Goal: Browse casually: Explore the website without a specific task or goal

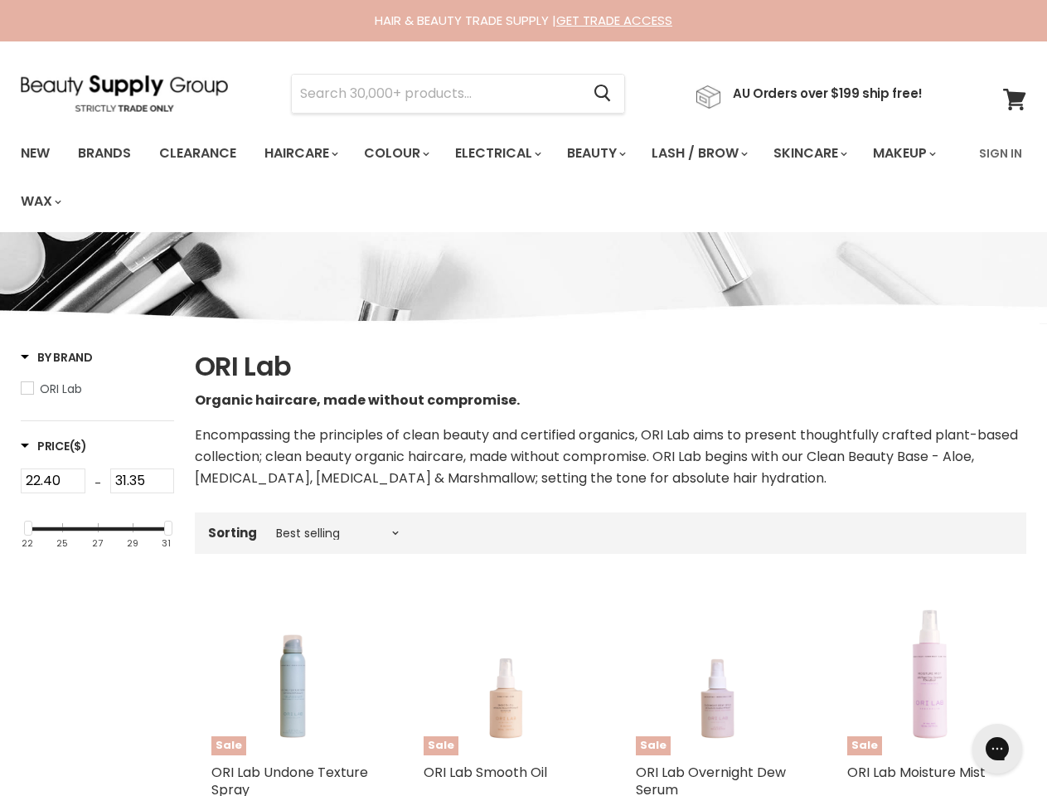
click at [523, 398] on p "Organic haircare, made without compromise." at bounding box center [611, 401] width 832 height 22
click at [441, 94] on input "Search" at bounding box center [436, 94] width 289 height 38
click at [611, 94] on icon "Search" at bounding box center [603, 93] width 17 height 17
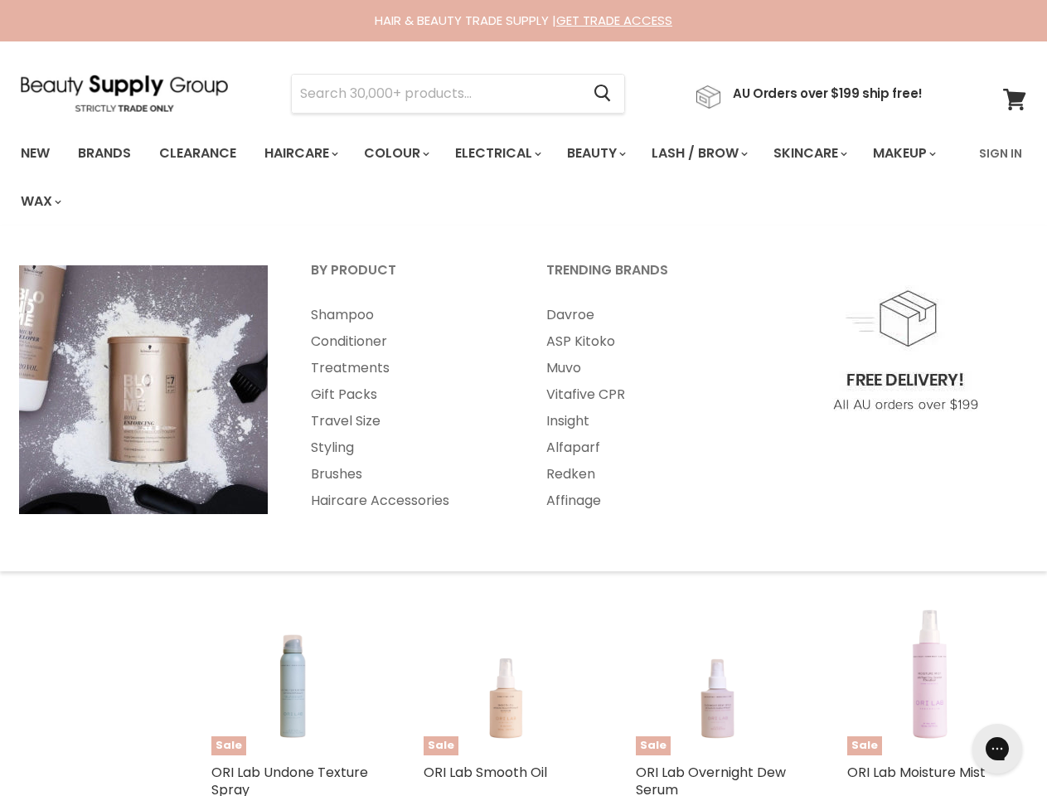
click at [306, 153] on link "Haircare" at bounding box center [300, 153] width 96 height 35
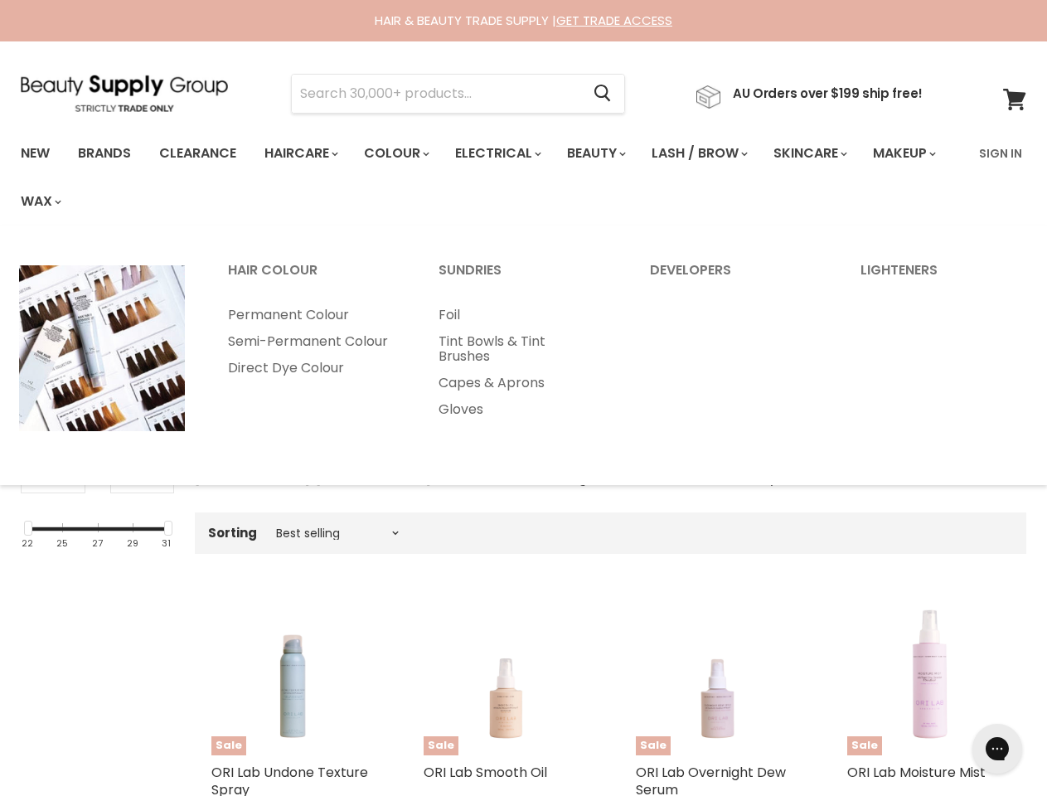
click at [405, 153] on link "Colour" at bounding box center [396, 153] width 88 height 35
click at [509, 153] on link "Electrical" at bounding box center [497, 153] width 109 height 35
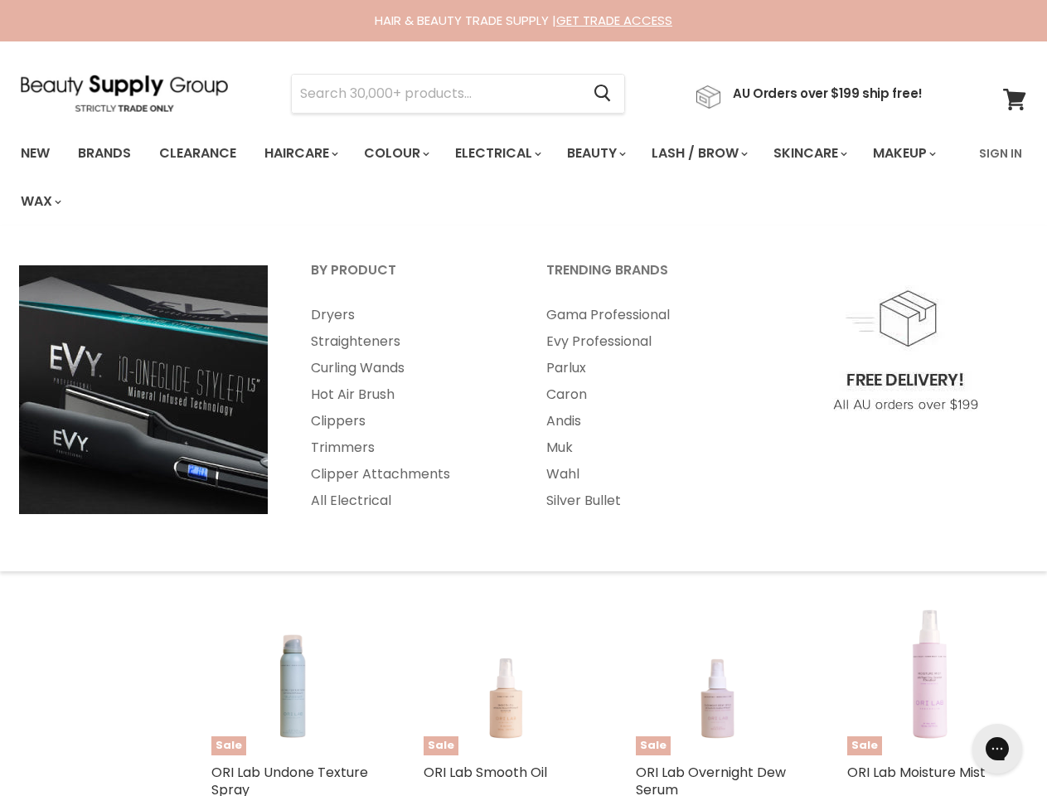
click at [610, 153] on link "Beauty" at bounding box center [595, 153] width 81 height 35
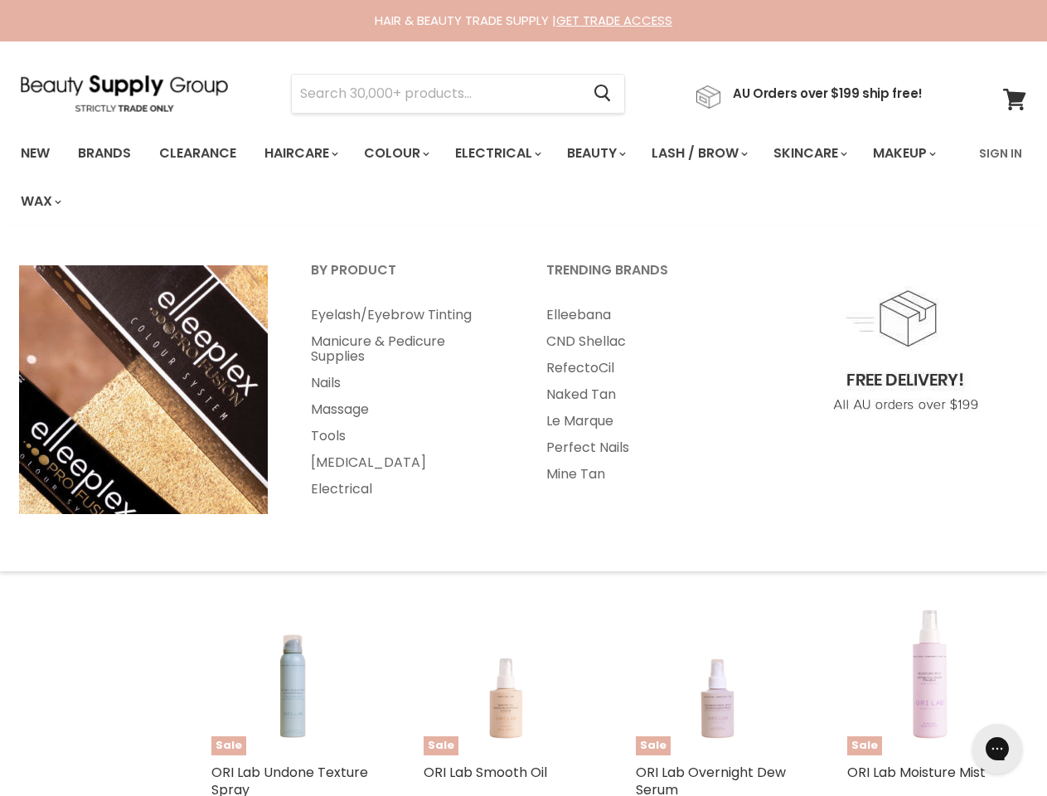
click at [717, 153] on link "Lash / Brow" at bounding box center [698, 153] width 119 height 35
click at [832, 153] on link "Skincare" at bounding box center [809, 153] width 96 height 35
click at [861, 171] on link "Makeup" at bounding box center [903, 153] width 85 height 35
